Goal: Information Seeking & Learning: Check status

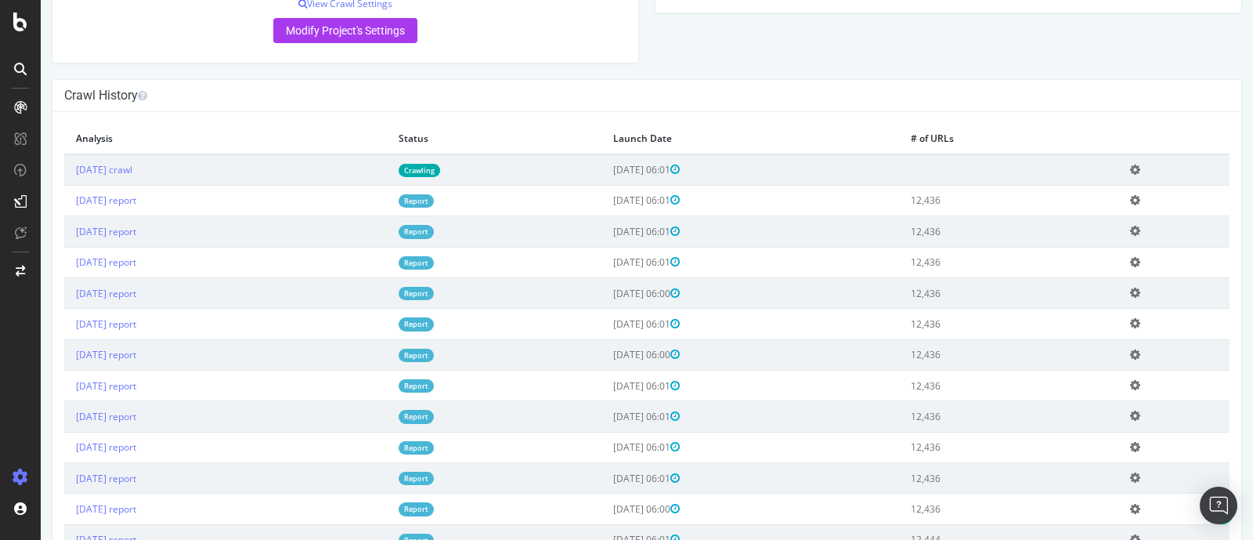
scroll to position [464, 0]
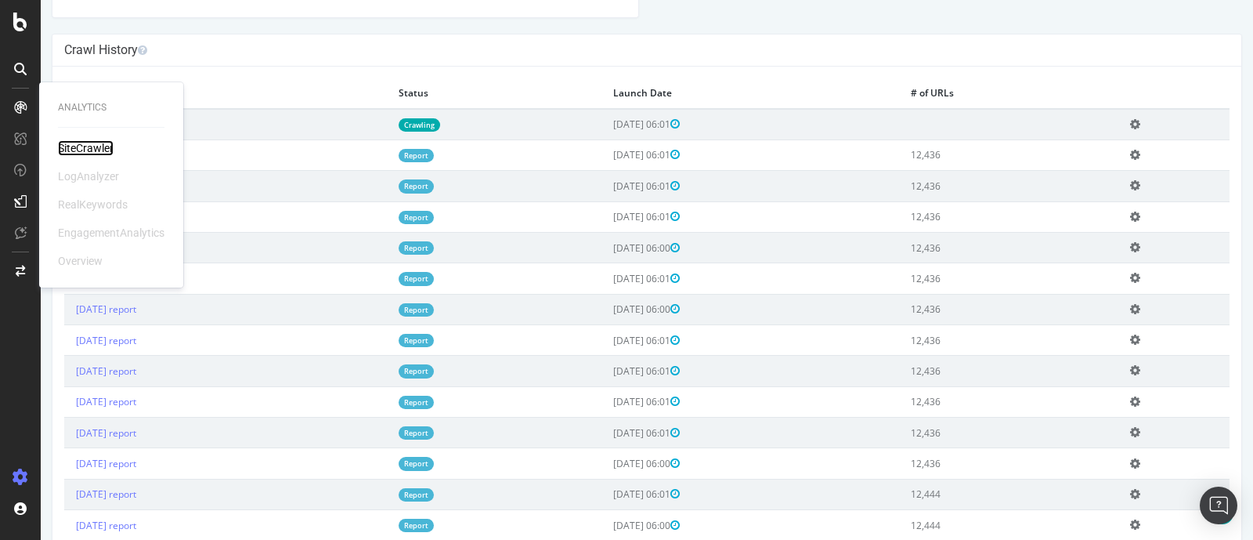
click at [65, 143] on div "SiteCrawler" at bounding box center [86, 148] width 56 height 16
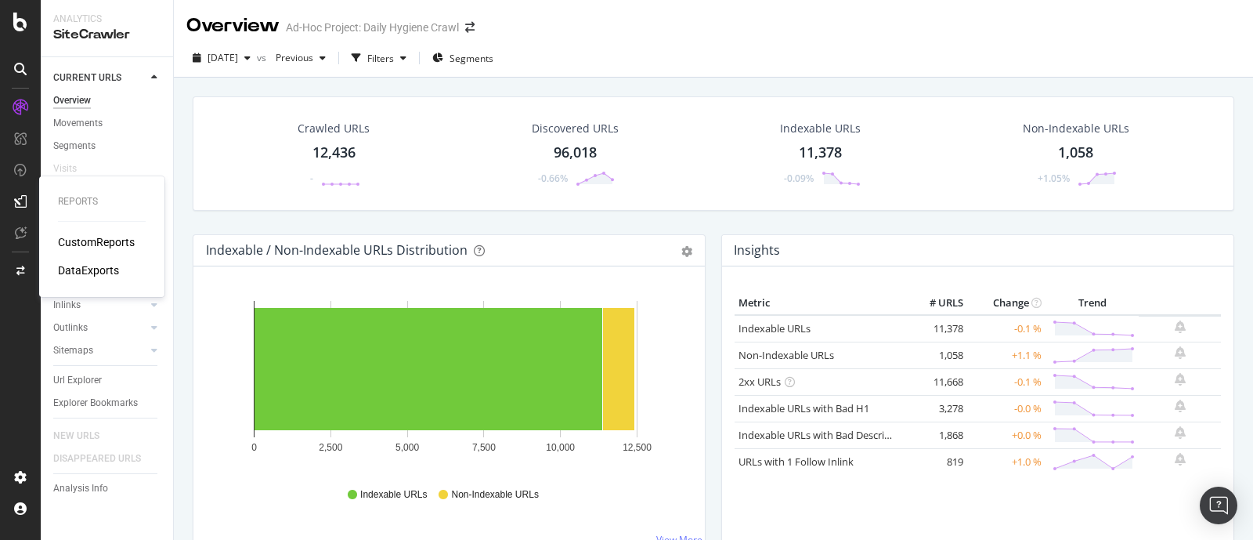
click at [72, 235] on div "CustomReports" at bounding box center [96, 242] width 77 height 16
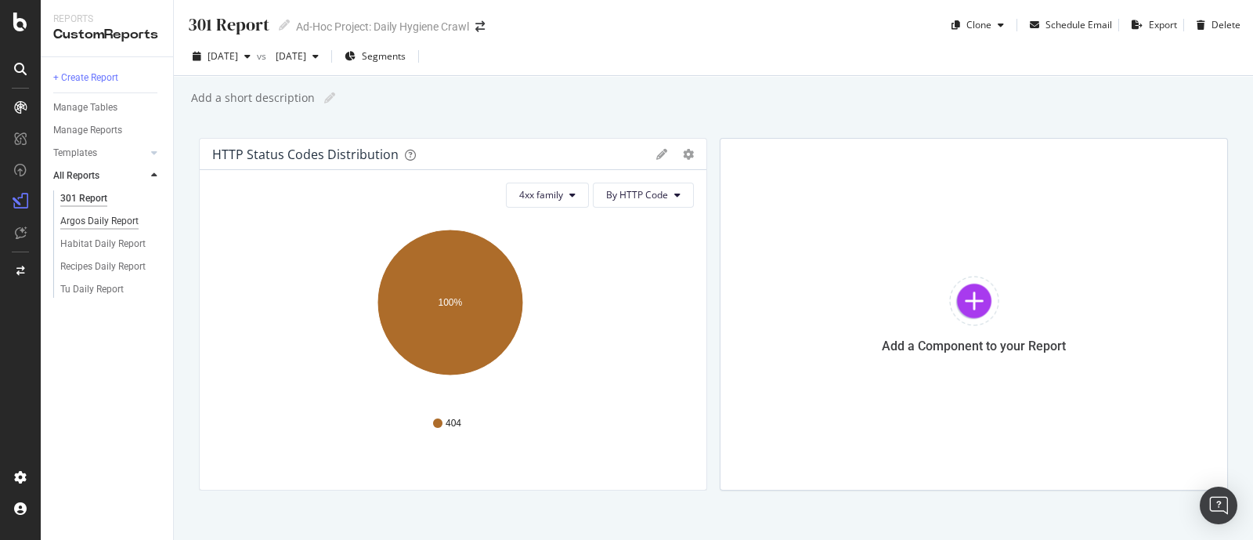
click at [111, 217] on div "Argos Daily Report" at bounding box center [99, 221] width 78 height 16
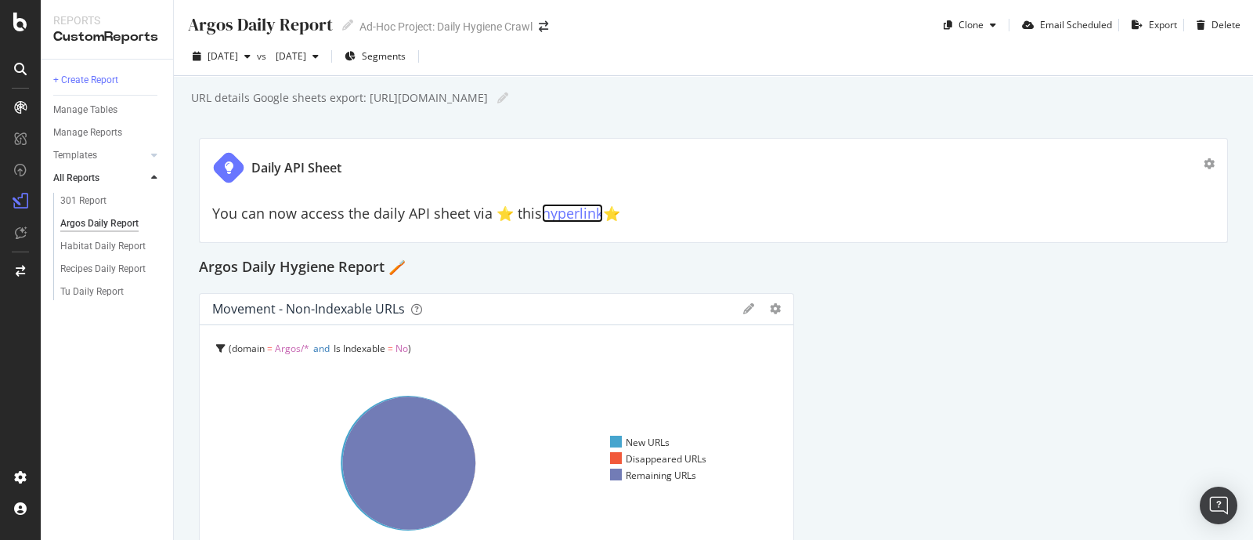
click at [554, 213] on link "hyperlink" at bounding box center [572, 213] width 61 height 19
click at [86, 240] on div "Habitat Daily Report" at bounding box center [102, 246] width 85 height 16
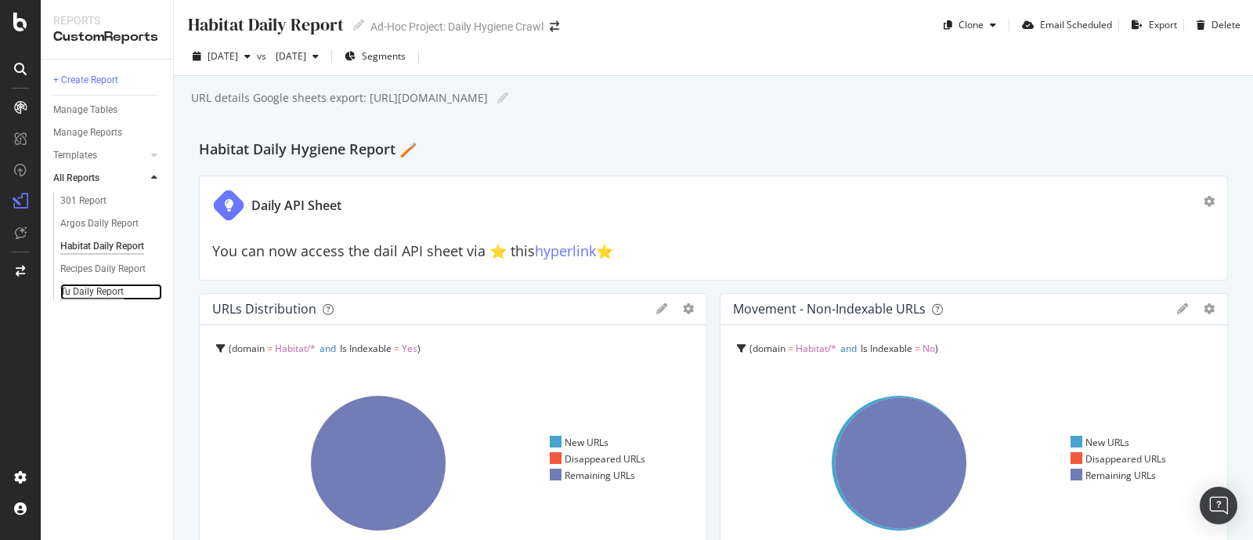
click at [86, 287] on div "Tu Daily Report" at bounding box center [91, 291] width 63 height 16
